Goal: Find specific page/section: Find specific page/section

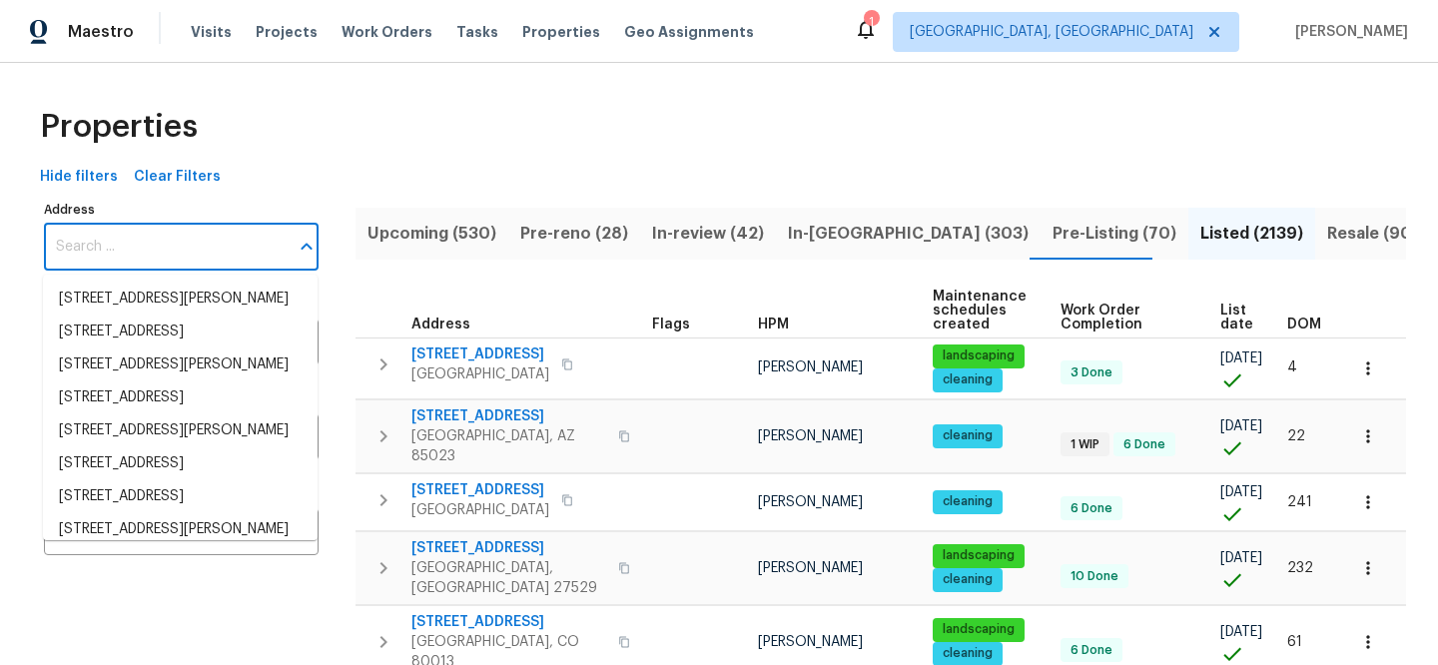
click at [215, 233] on input "Address" at bounding box center [166, 247] width 245 height 47
paste input "[STREET_ADDRESS]"
type input "[STREET_ADDRESS]"
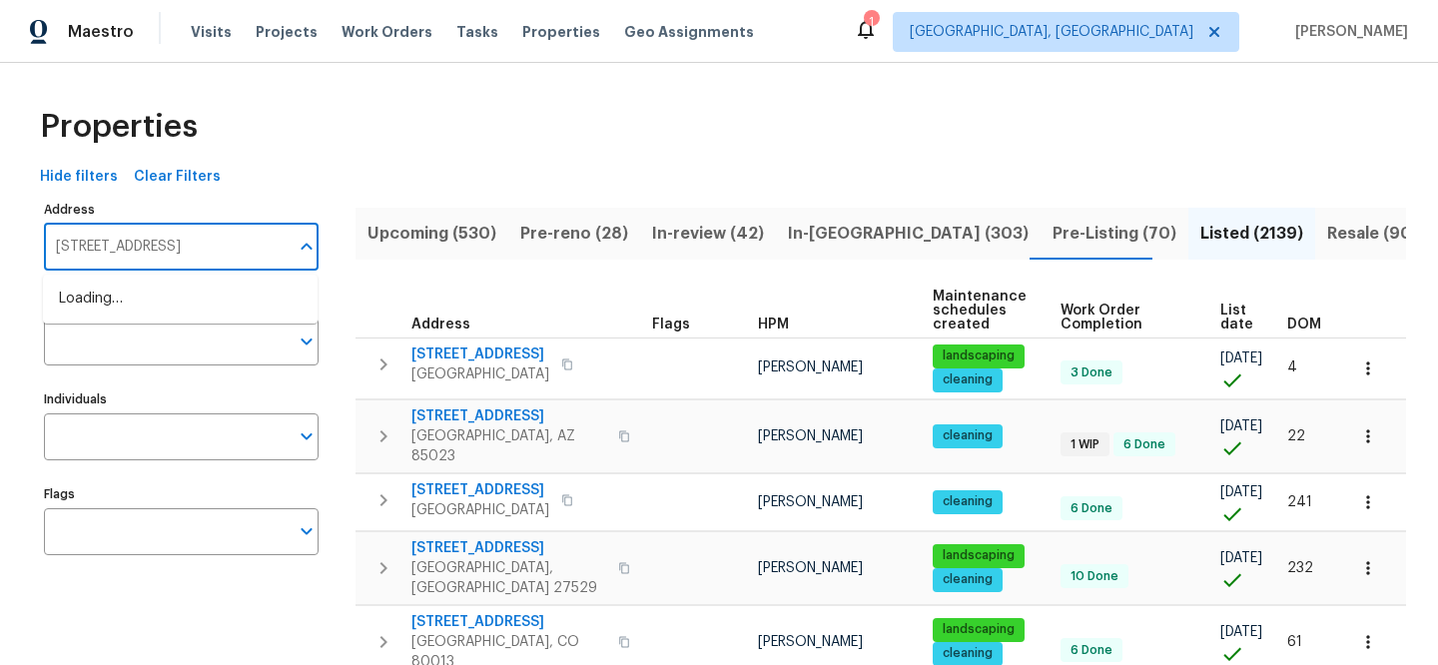
scroll to position [0, 40]
click at [127, 299] on li "[STREET_ADDRESS]" at bounding box center [180, 299] width 275 height 33
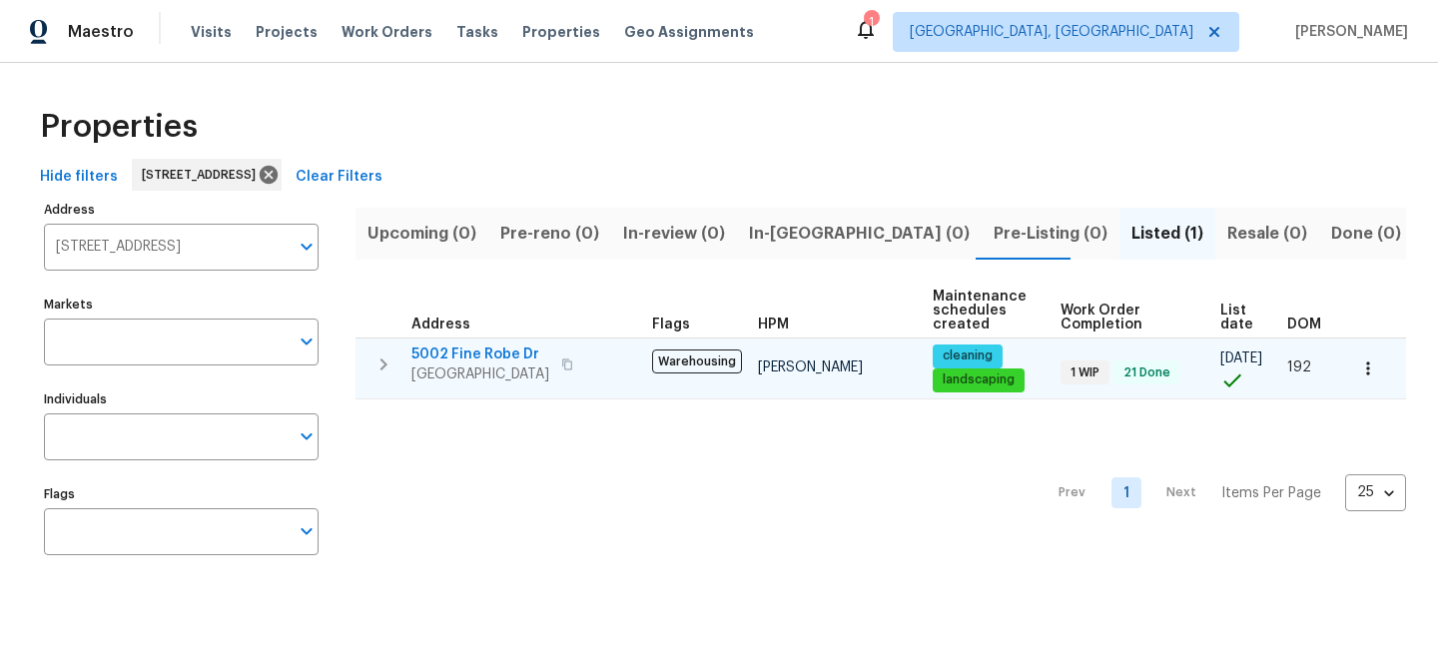
click at [516, 357] on span "5002 Fine Robe Dr" at bounding box center [480, 355] width 138 height 20
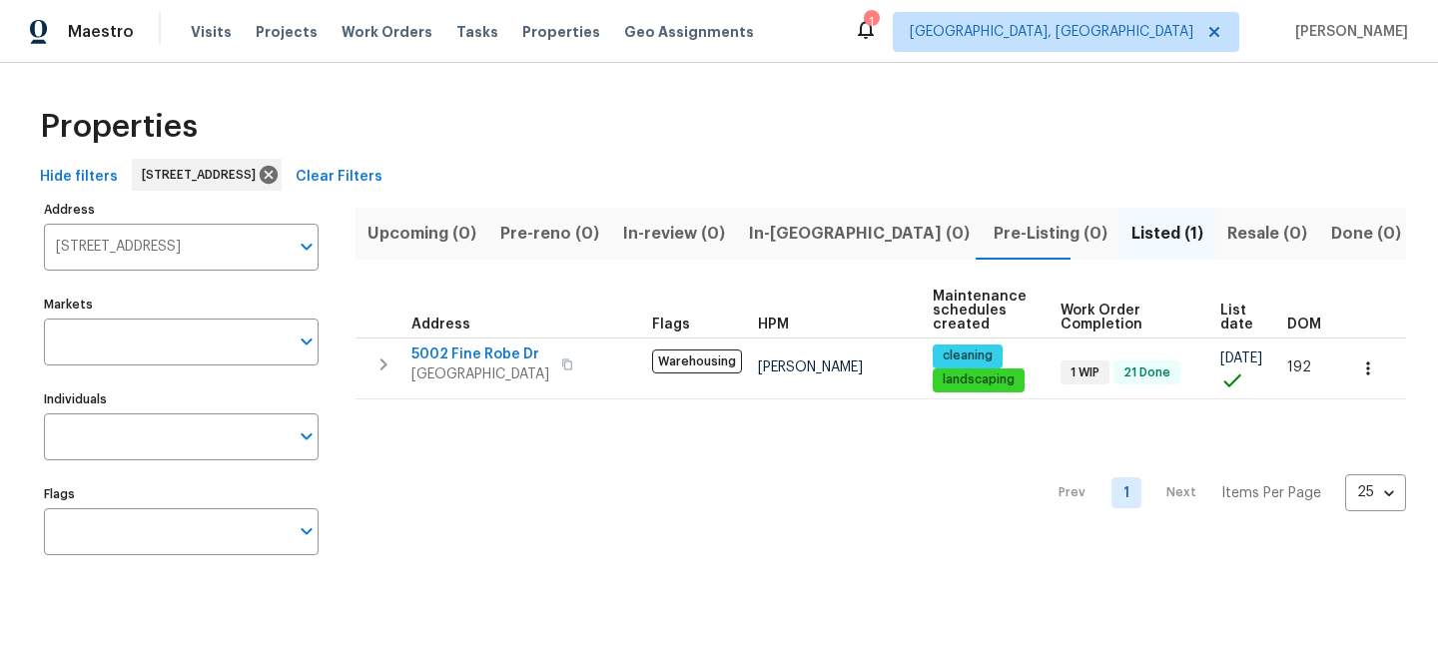
click at [382, 188] on span "Clear Filters" at bounding box center [339, 177] width 87 height 25
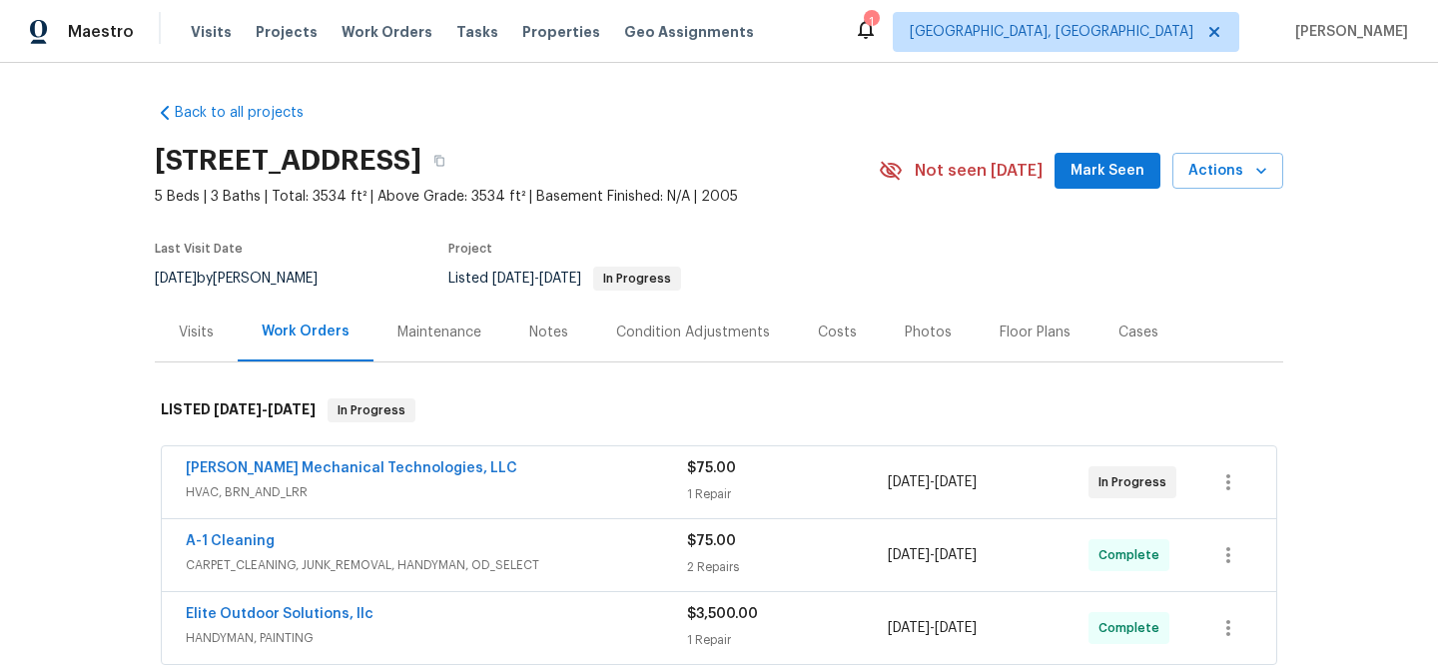
click at [539, 495] on span "HVAC, BRN_AND_LRR" at bounding box center [436, 492] width 501 height 20
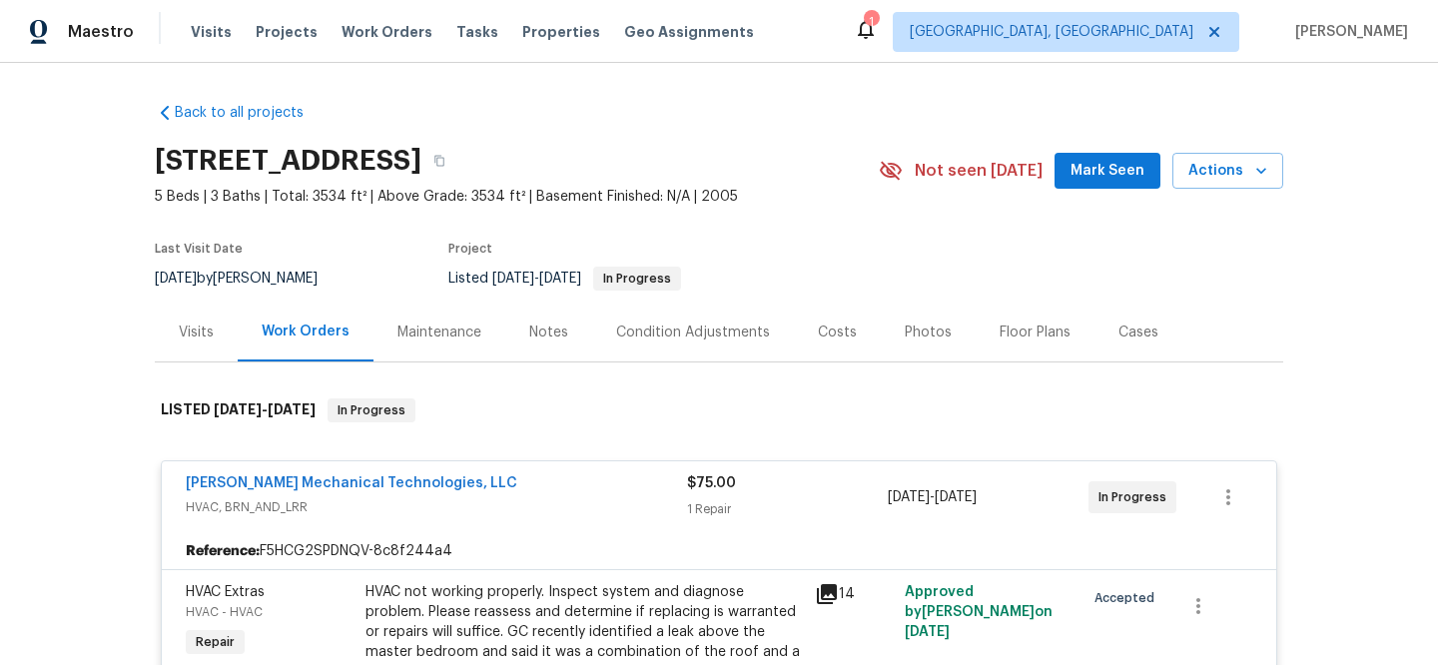
scroll to position [381, 0]
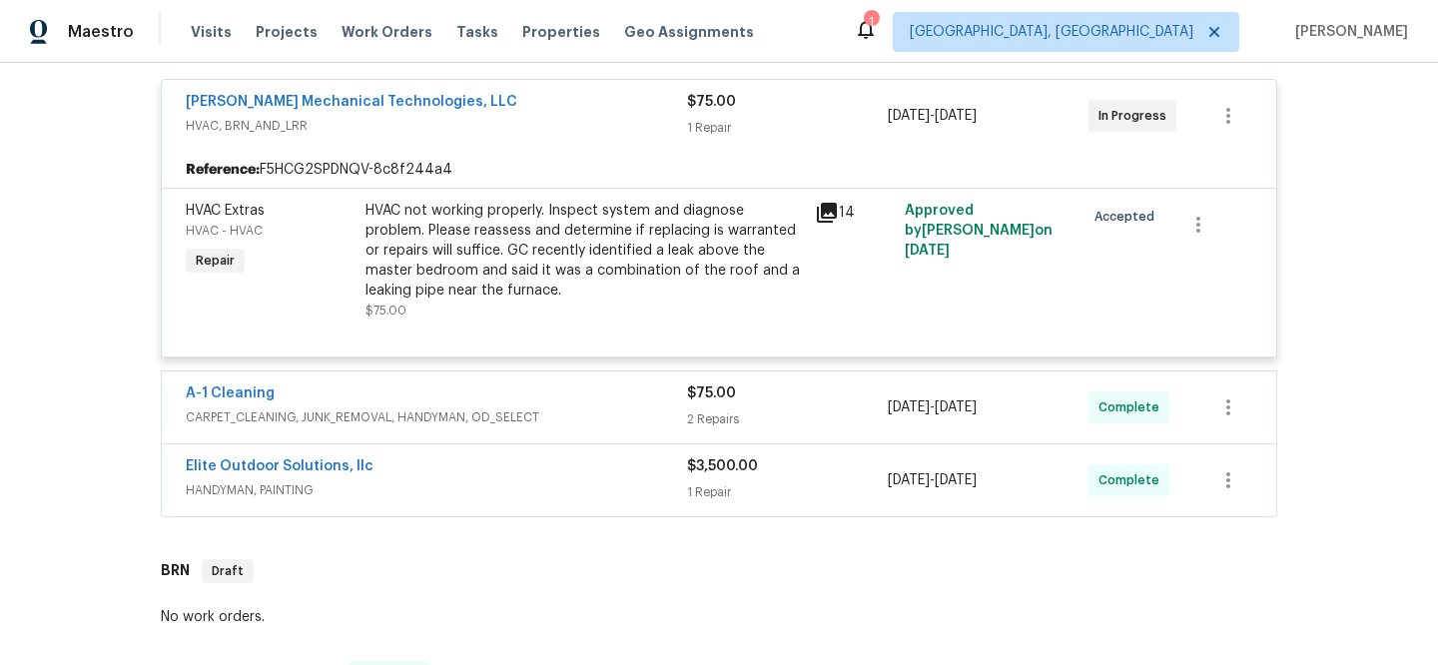
click at [609, 407] on span "CARPET_CLEANING, JUNK_REMOVAL, HANDYMAN, OD_SELECT" at bounding box center [436, 417] width 501 height 20
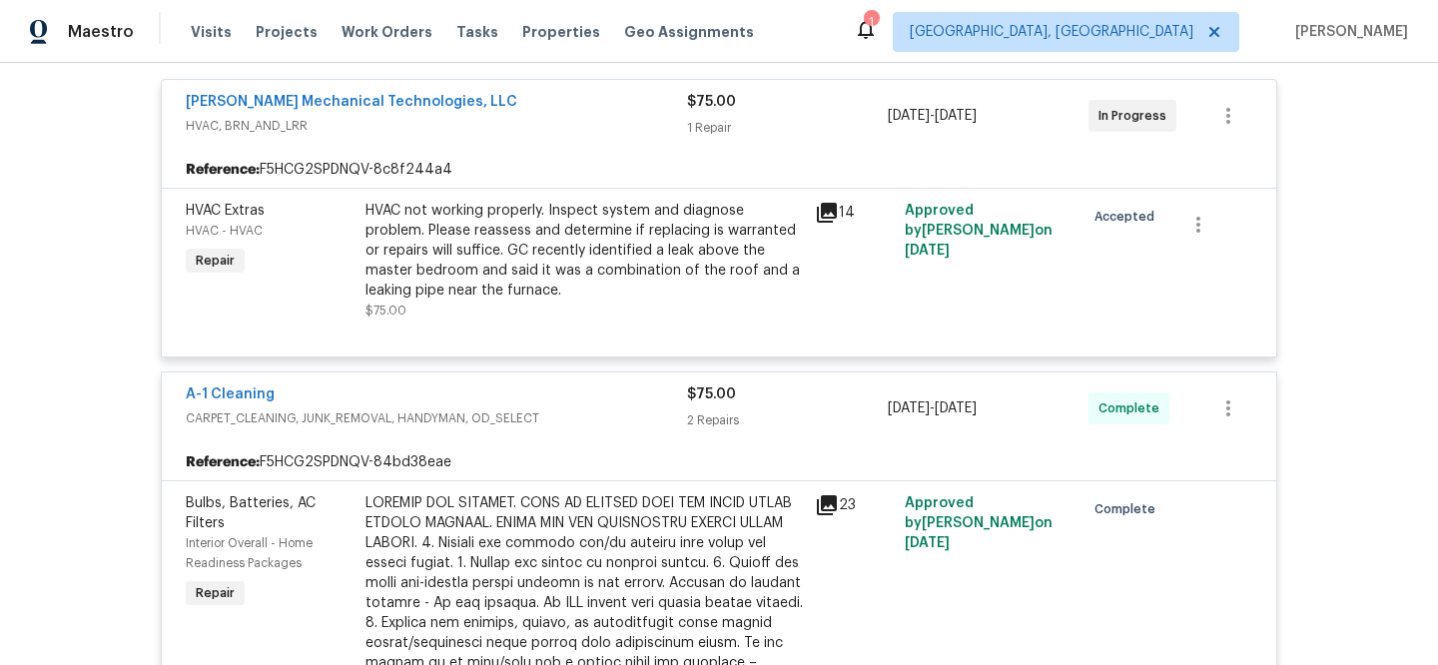
click at [815, 498] on icon at bounding box center [827, 505] width 24 height 24
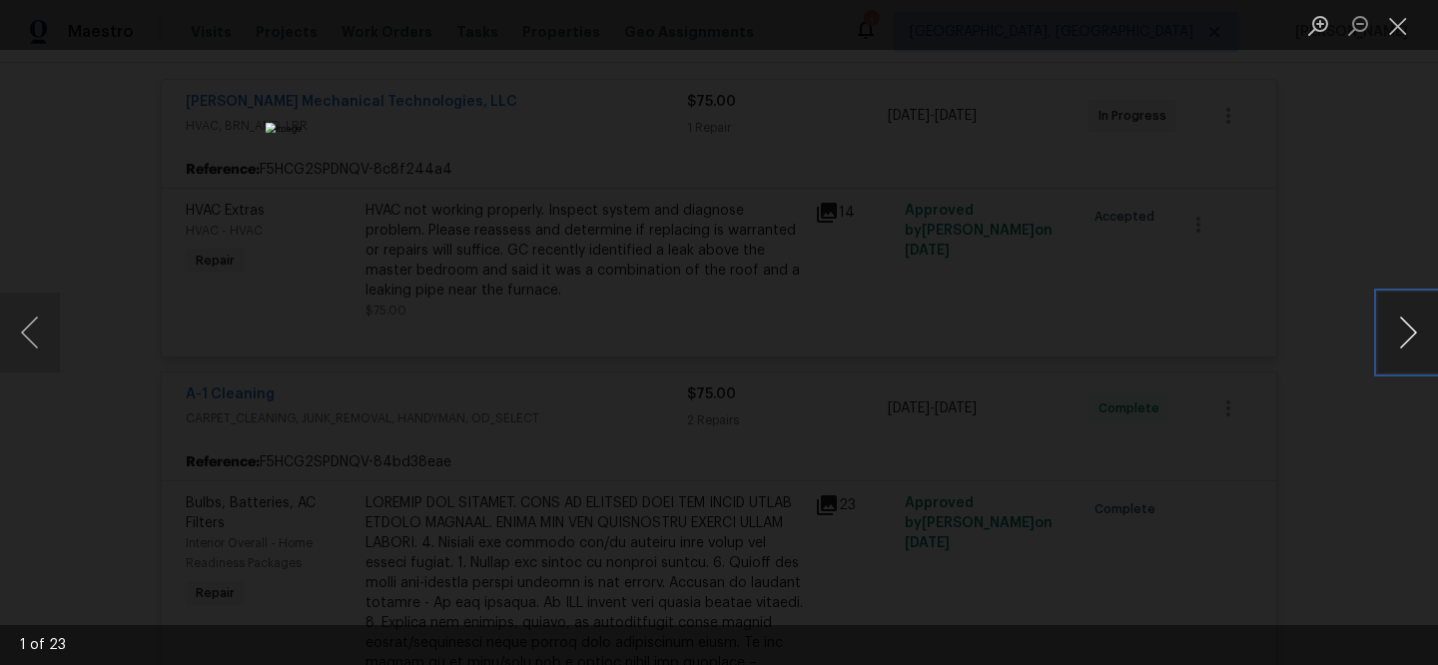
click at [1384, 341] on button "Next image" at bounding box center [1408, 333] width 60 height 80
click at [1383, 342] on button "Next image" at bounding box center [1408, 333] width 60 height 80
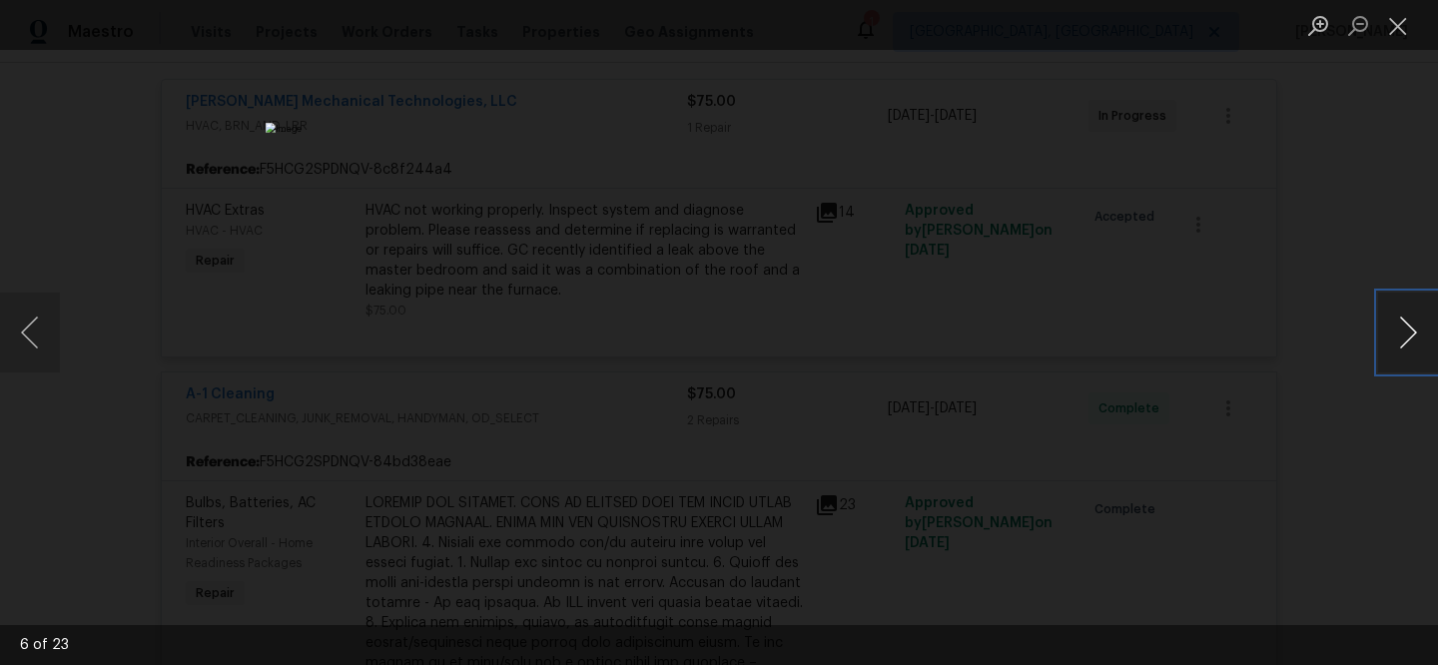
click at [1383, 342] on button "Next image" at bounding box center [1408, 333] width 60 height 80
click at [1383, 341] on button "Next image" at bounding box center [1408, 333] width 60 height 80
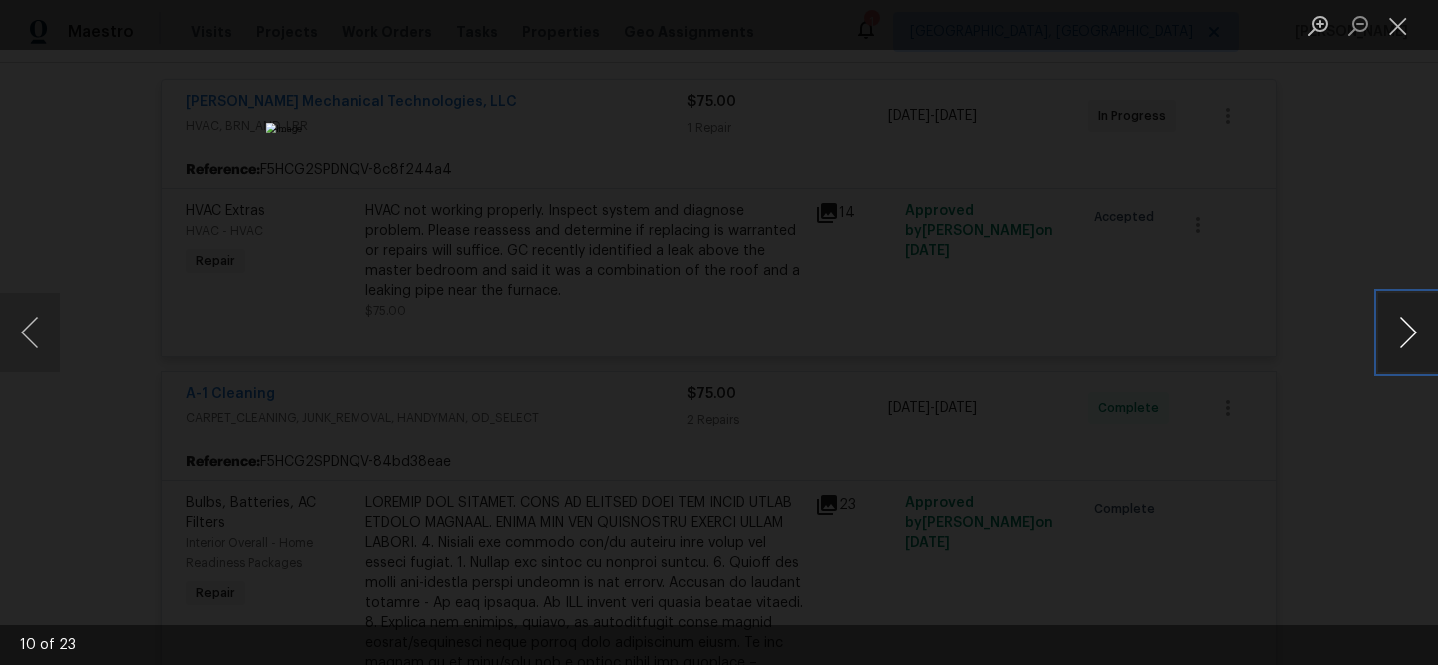
click at [1383, 341] on button "Next image" at bounding box center [1408, 333] width 60 height 80
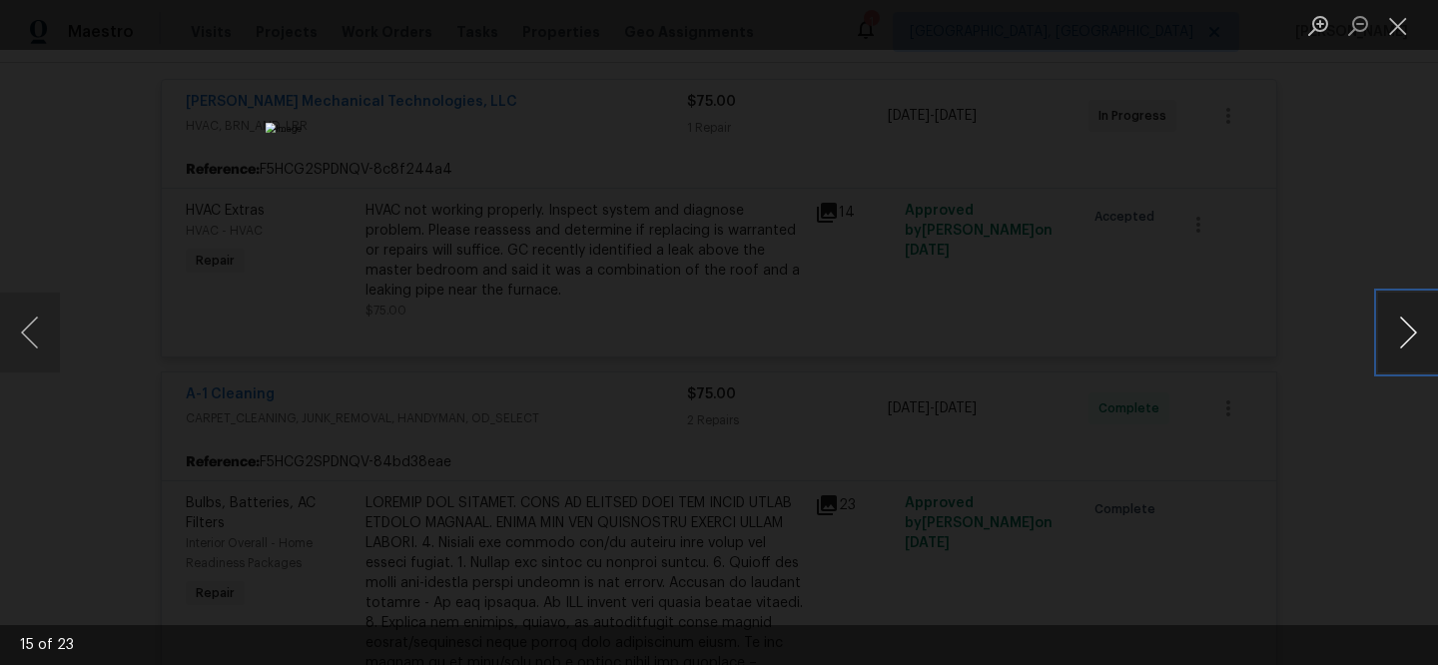
click at [1383, 341] on button "Next image" at bounding box center [1408, 333] width 60 height 80
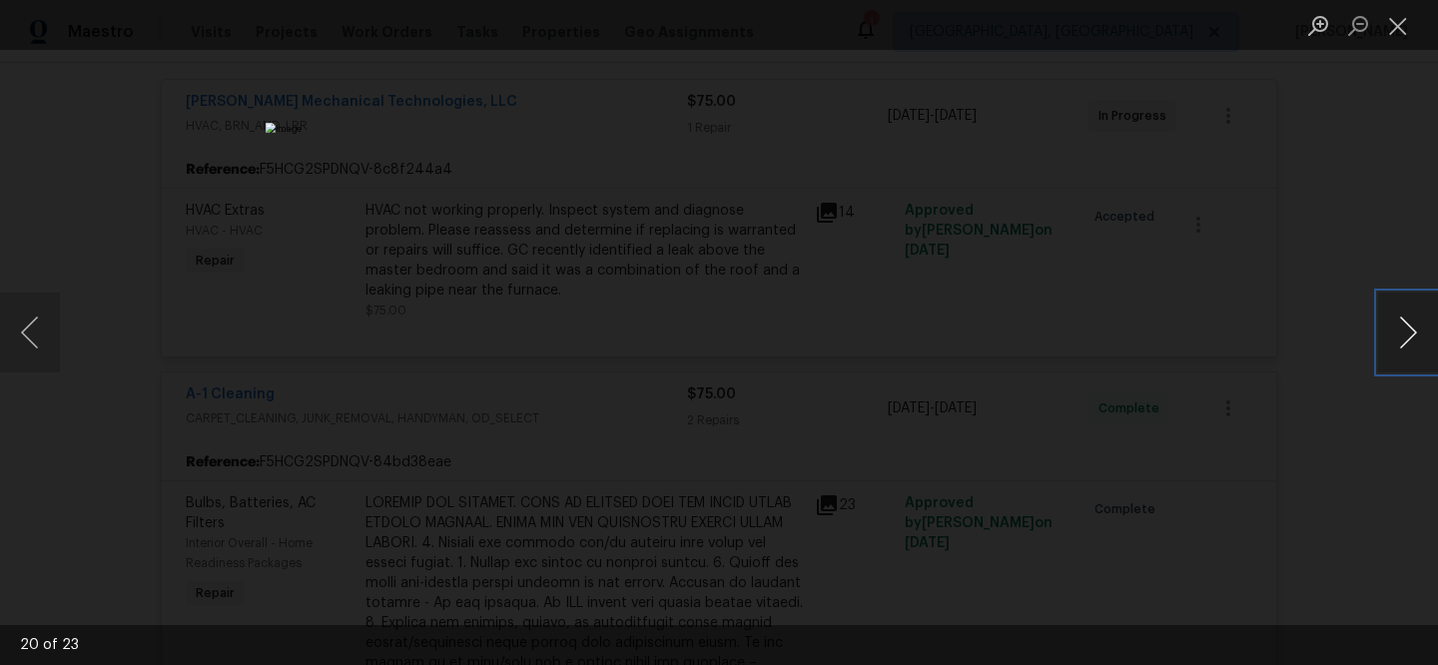
click at [1383, 341] on button "Next image" at bounding box center [1408, 333] width 60 height 80
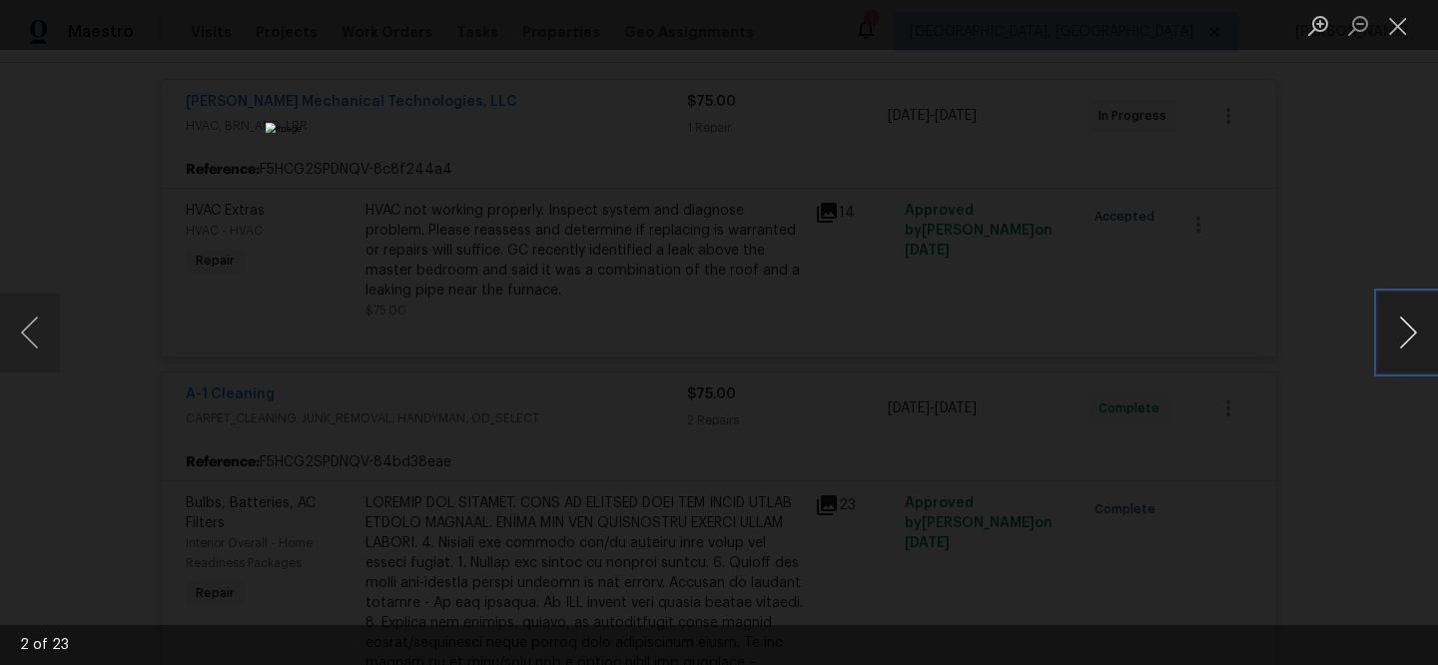
click at [1383, 341] on button "Next image" at bounding box center [1408, 333] width 60 height 80
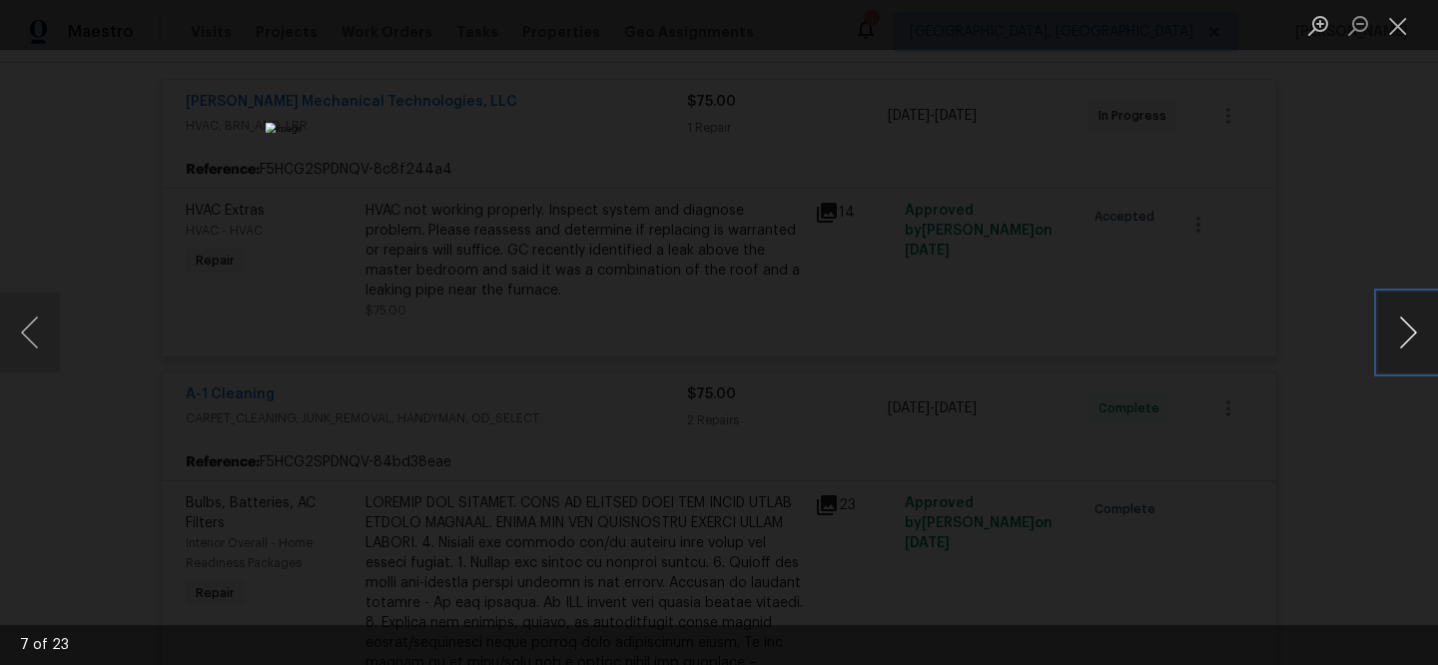
click at [1383, 341] on button "Next image" at bounding box center [1408, 333] width 60 height 80
click at [1239, 534] on div "Lightbox" at bounding box center [719, 332] width 1438 height 665
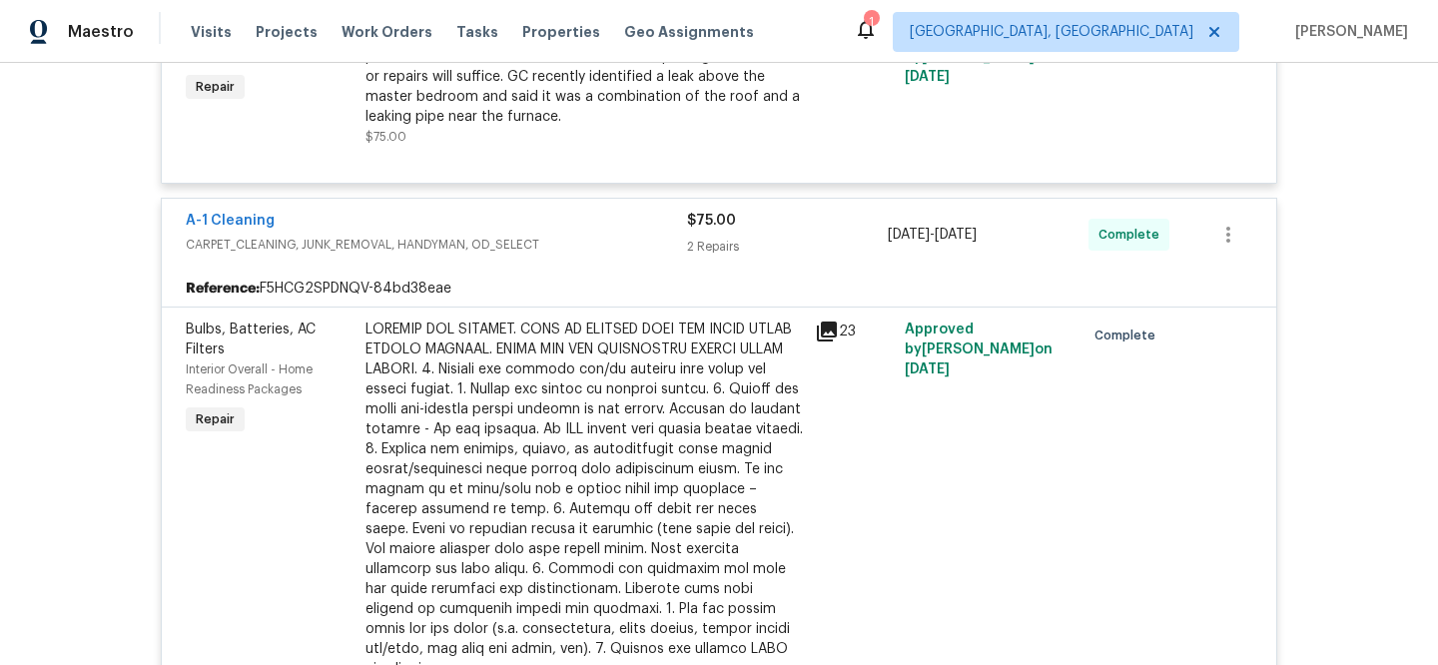
scroll to position [918, 0]
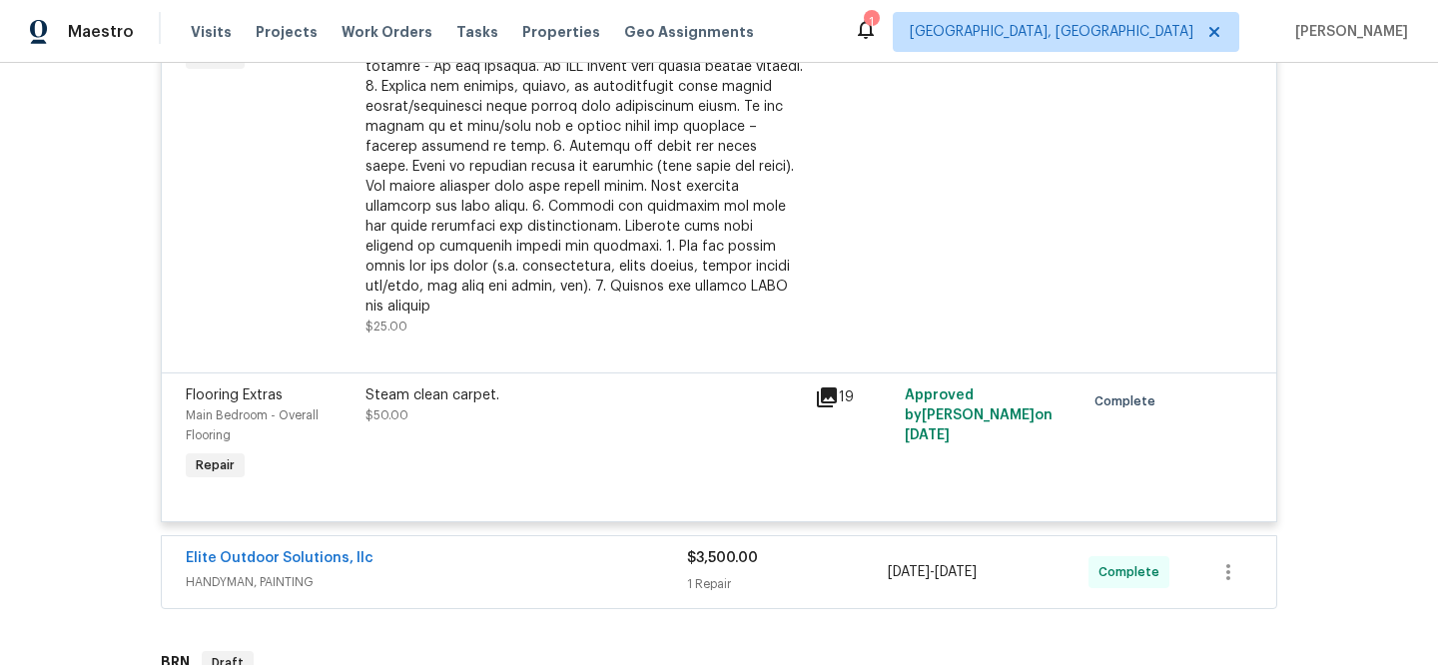
click at [768, 385] on div "Steam clean carpet." at bounding box center [583, 395] width 437 height 20
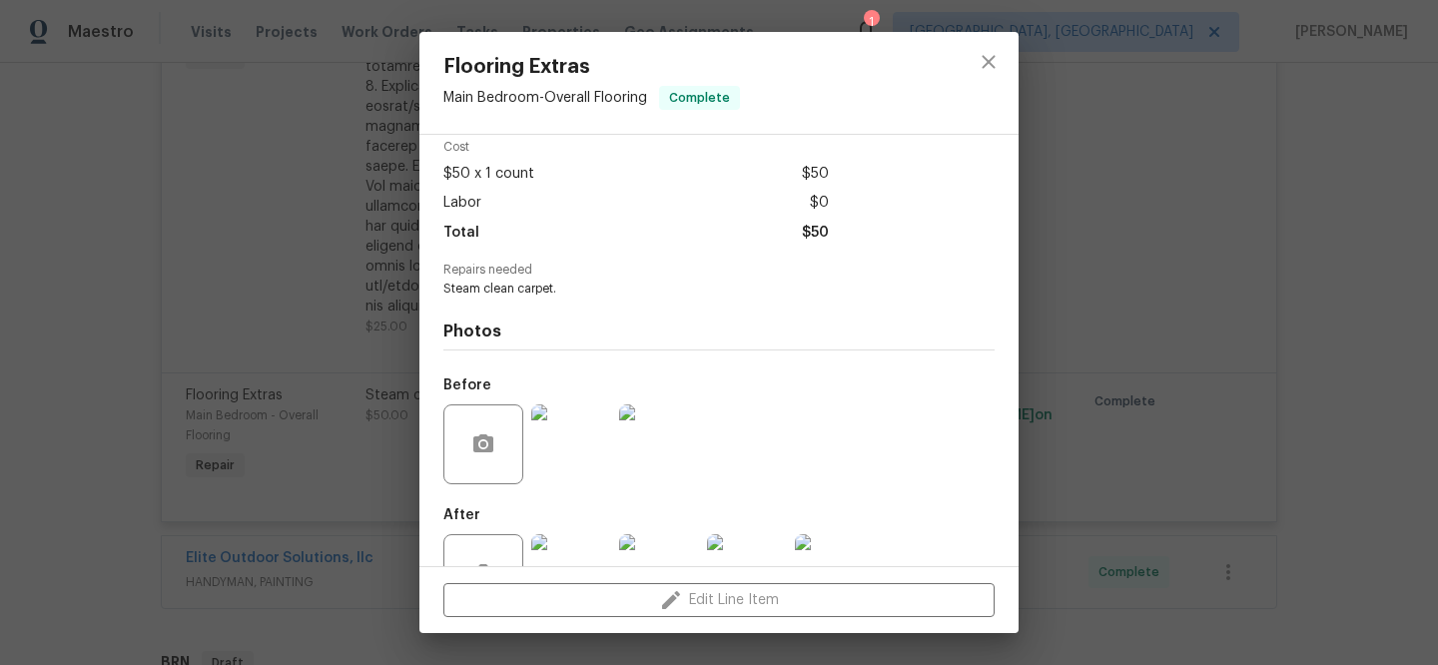
scroll to position [154, 0]
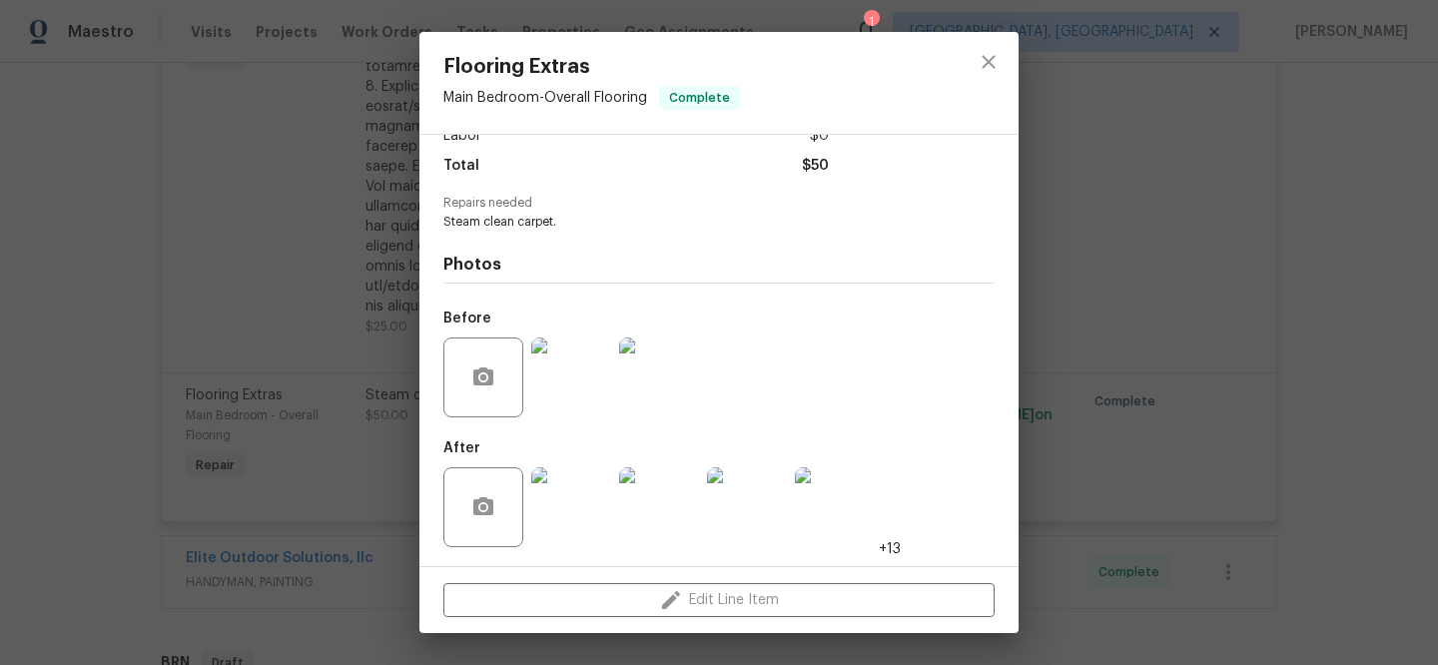
click at [1307, 371] on div "Flooring Extras Main Bedroom - Overall Flooring Complete Vendor A-1 Cleaning Ac…" at bounding box center [719, 332] width 1438 height 665
